Goal: Go to known website: Access a specific website the user already knows

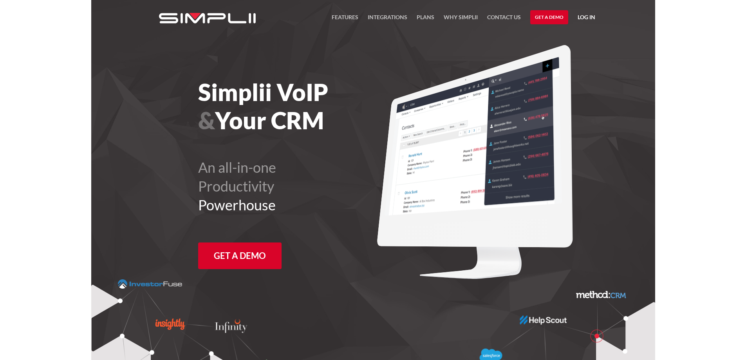
click at [585, 19] on link "Log in" at bounding box center [587, 19] width 18 height 12
click at [583, 16] on link "Log in" at bounding box center [587, 19] width 18 height 12
click at [584, 16] on link "Log in" at bounding box center [587, 19] width 18 height 12
click at [572, 40] on link "Manager Portal" at bounding box center [566, 40] width 50 height 13
click at [578, 41] on link "Manager Portal" at bounding box center [566, 40] width 50 height 13
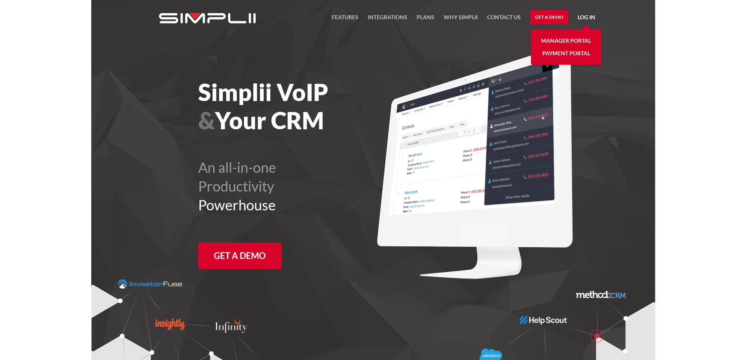
click at [626, 49] on section "Simplii VoIP & Your CRM An all-in-one Productivity Powerhouse Get a Demo" at bounding box center [373, 259] width 564 height 518
click at [588, 17] on link "Log in" at bounding box center [587, 19] width 18 height 12
click at [582, 14] on link "Log in" at bounding box center [587, 19] width 18 height 12
click at [576, 36] on link "Manager Portal" at bounding box center [566, 40] width 50 height 13
